Goal: Task Accomplishment & Management: Use online tool/utility

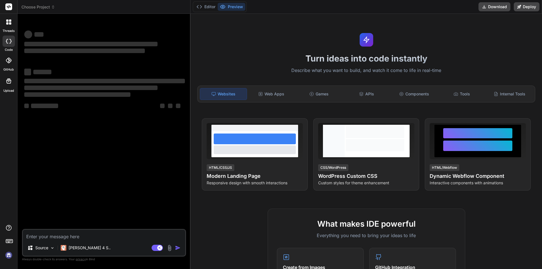
type textarea "x"
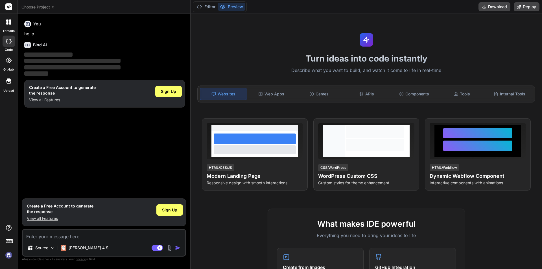
type textarea "async getLatestSubscription(request: any, paid?: boolean) { const whereClause: …"
type textarea "x"
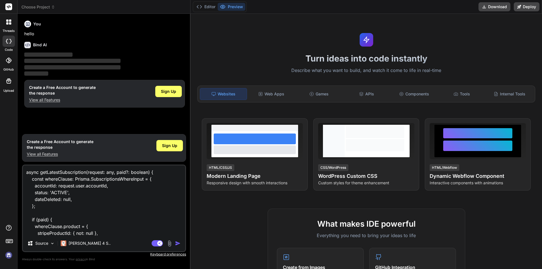
scroll to position [95, 0]
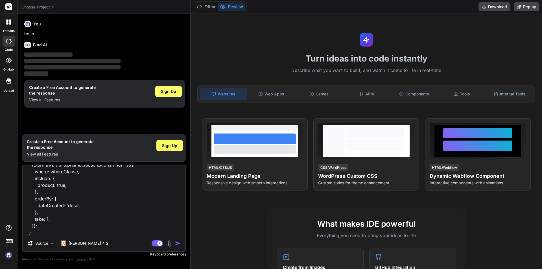
type textarea "async getLatestSubscription(request: any, paid?: boolean) { const whereClause: …"
type textarea "x"
type textarea "async getLatestSubscription(request: any, paid?: boolean) { const whereClause: …"
type textarea "x"
type textarea "async getLatestSubscription(request: any, paid?: boolean) { const whereClause: …"
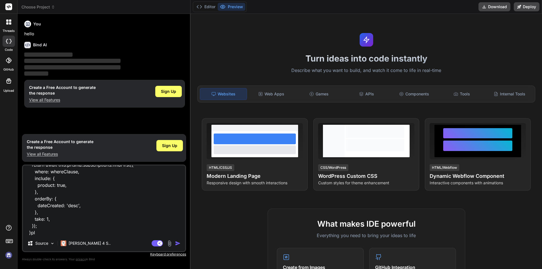
type textarea "x"
type textarea "async getLatestSubscription(request: any, paid?: boolean) { const whereClause: …"
type textarea "x"
type textarea "async getLatestSubscription(request: any, paid?: boolean) { const whereClause: …"
type textarea "x"
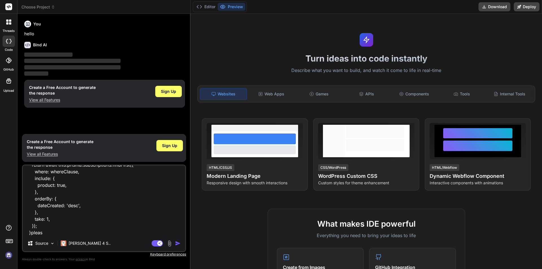
type textarea "async getLatestSubscription(request: any, paid?: boolean) { const whereClause: …"
type textarea "x"
type textarea "async getLatestSubscription(request: any, paid?: boolean) { const whereClause: …"
type textarea "x"
type textarea "async getLatestSubscription(request: any, paid?: boolean) { const whereClause: …"
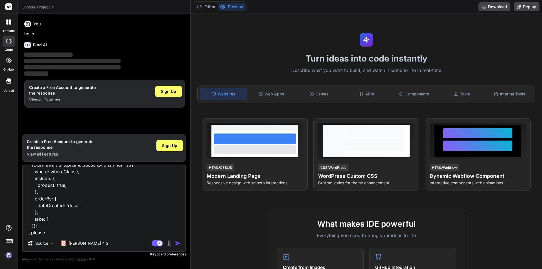
type textarea "x"
type textarea "async getLatestSubscription(request: any, paid?: boolean) { const whereClause: …"
type textarea "x"
type textarea "async getLatestSubscription(request: any, paid?: boolean) { const whereClause: …"
type textarea "x"
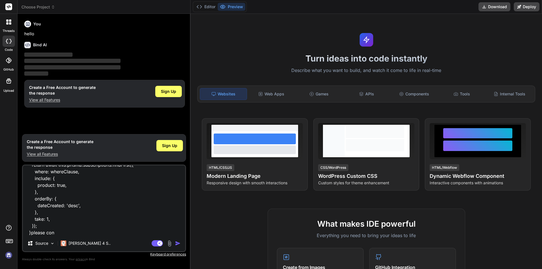
type textarea "async getLatestSubscription(request: any, paid?: boolean) { const whereClause: …"
type textarea "x"
type textarea "async getLatestSubscription(request: any, paid?: boolean) { const whereClause: …"
type textarea "x"
type textarea "async getLatestSubscription(request: any, paid?: boolean) { const whereClause: …"
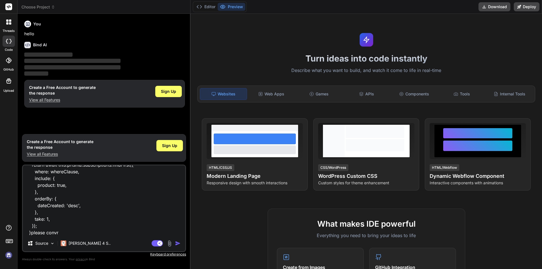
type textarea "x"
type textarea "async getLatestSubscription(request: any, paid?: boolean) { const whereClause: …"
type textarea "x"
type textarea "async getLatestSubscription(request: any, paid?: boolean) { const whereClause: …"
type textarea "x"
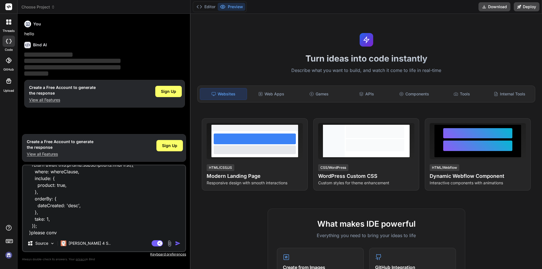
type textarea "async getLatestSubscription(request: any, paid?: boolean) { const whereClause: …"
type textarea "x"
type textarea "async getLatestSubscription(request: any, paid?: boolean) { const whereClause: …"
type textarea "x"
type textarea "async getLatestSubscription(request: any, paid?: boolean) { const whereClause: …"
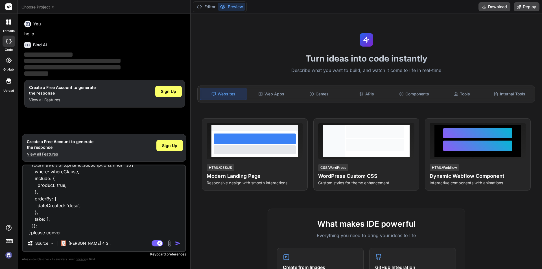
type textarea "x"
type textarea "async getLatestSubscription(request: any, paid?: boolean) { const whereClause: …"
type textarea "x"
type textarea "async getLatestSubscription(request: any, paid?: boolean) { const whereClause: …"
type textarea "x"
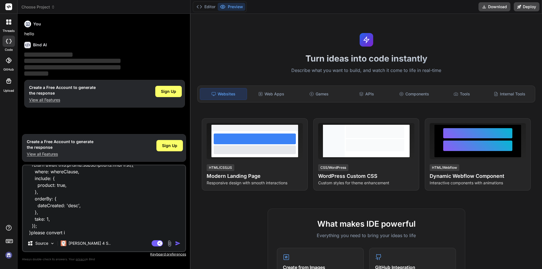
type textarea "async getLatestSubscription(request: any, paid?: boolean) { const whereClause: …"
type textarea "x"
type textarea "async getLatestSubscription(request: any, paid?: boolean) { const whereClause: …"
type textarea "x"
type textarea "async getLatestSubscription(request: any, paid?: boolean) { const whereClause: …"
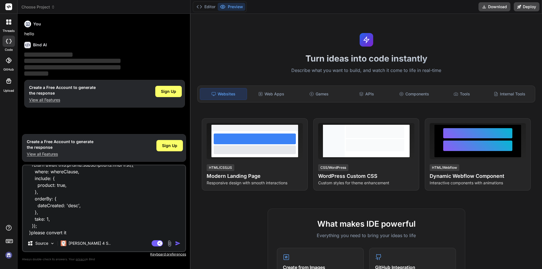
type textarea "x"
type textarea "async getLatestSubscription(request: any, paid?: boolean) { const whereClause: …"
type textarea "x"
type textarea "async getLatestSubscription(request: any, paid?: boolean) { const whereClause: …"
type textarea "x"
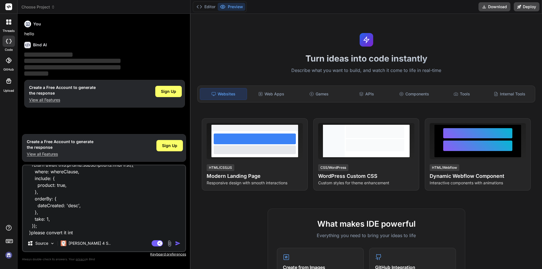
type textarea "async getLatestSubscription(request: any, paid?: boolean) { const whereClause: …"
type textarea "x"
type textarea "async getLatestSubscription(request: any, paid?: boolean) { const whereClause: …"
type textarea "x"
type textarea "async getLatestSubscription(request: any, paid?: boolean) { const whereClause: …"
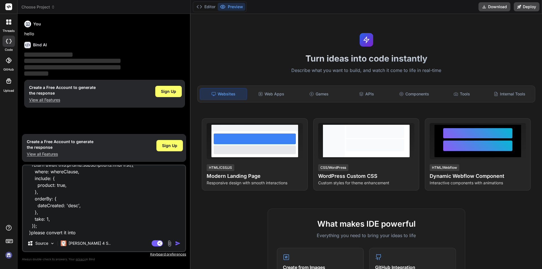
type textarea "x"
type textarea "async getLatestSubscription(request: any, paid?: boolean) { const whereClause: …"
type textarea "x"
type textarea "async getLatestSubscription(request: any, paid?: boolean) { const whereClause: …"
type textarea "x"
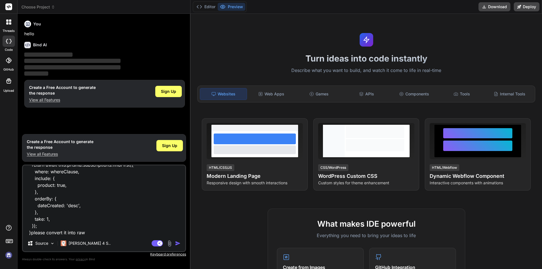
type textarea "x"
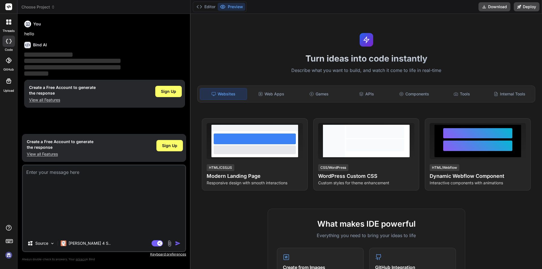
scroll to position [0, 0]
